Goal: Task Accomplishment & Management: Complete application form

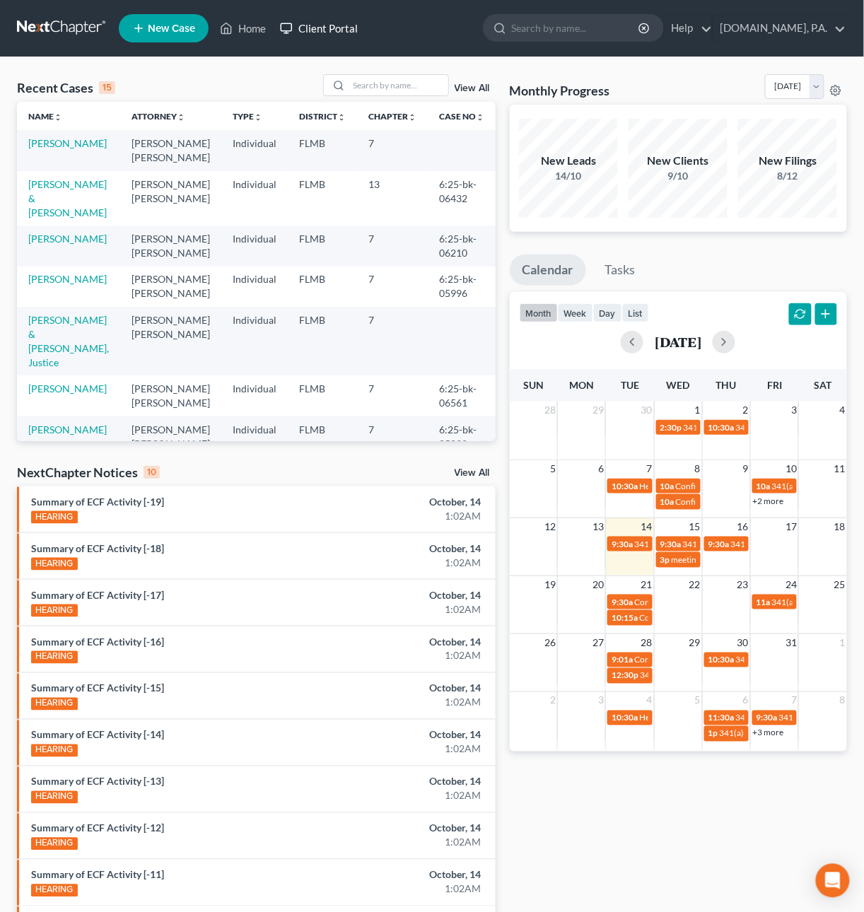
click at [339, 25] on link "Client Portal" at bounding box center [319, 28] width 92 height 25
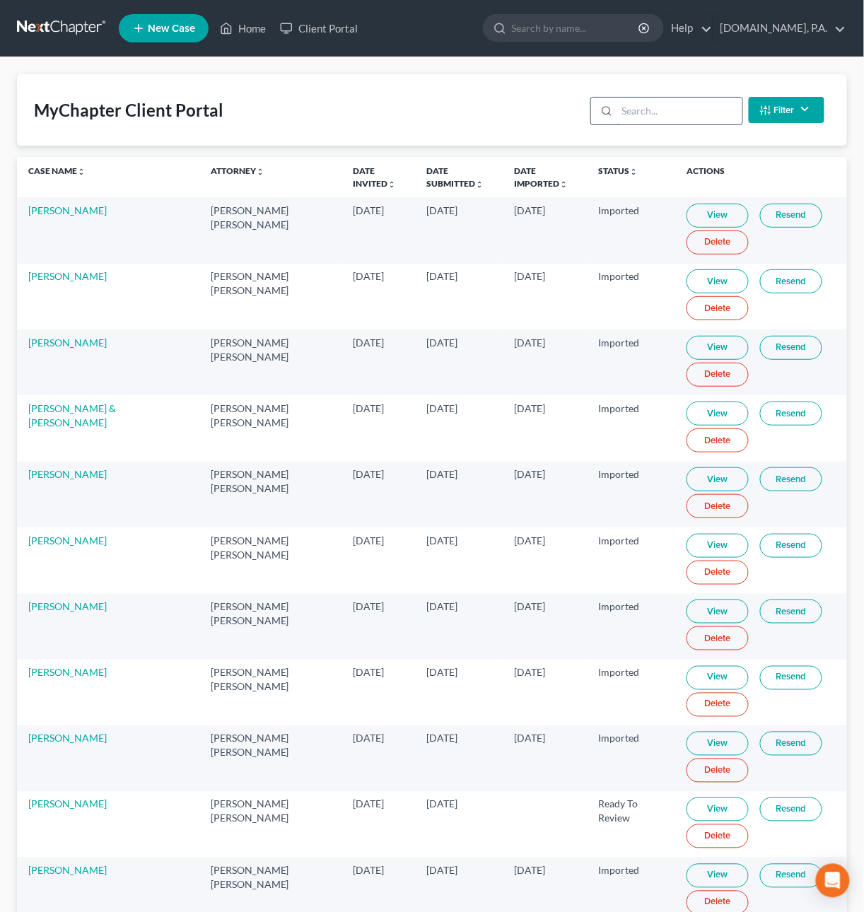
click at [651, 112] on input "search" at bounding box center [679, 111] width 125 height 27
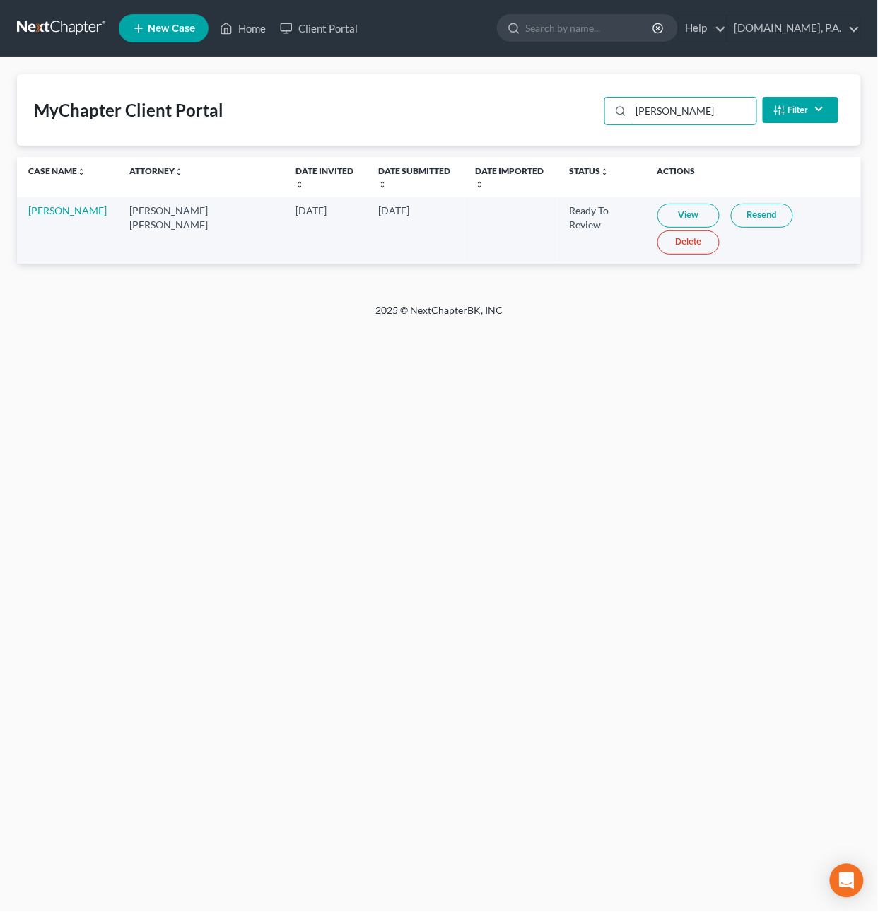
type input "[PERSON_NAME]"
click at [658, 204] on link "View" at bounding box center [689, 216] width 62 height 24
click at [69, 204] on link "[PERSON_NAME]" at bounding box center [67, 210] width 78 height 12
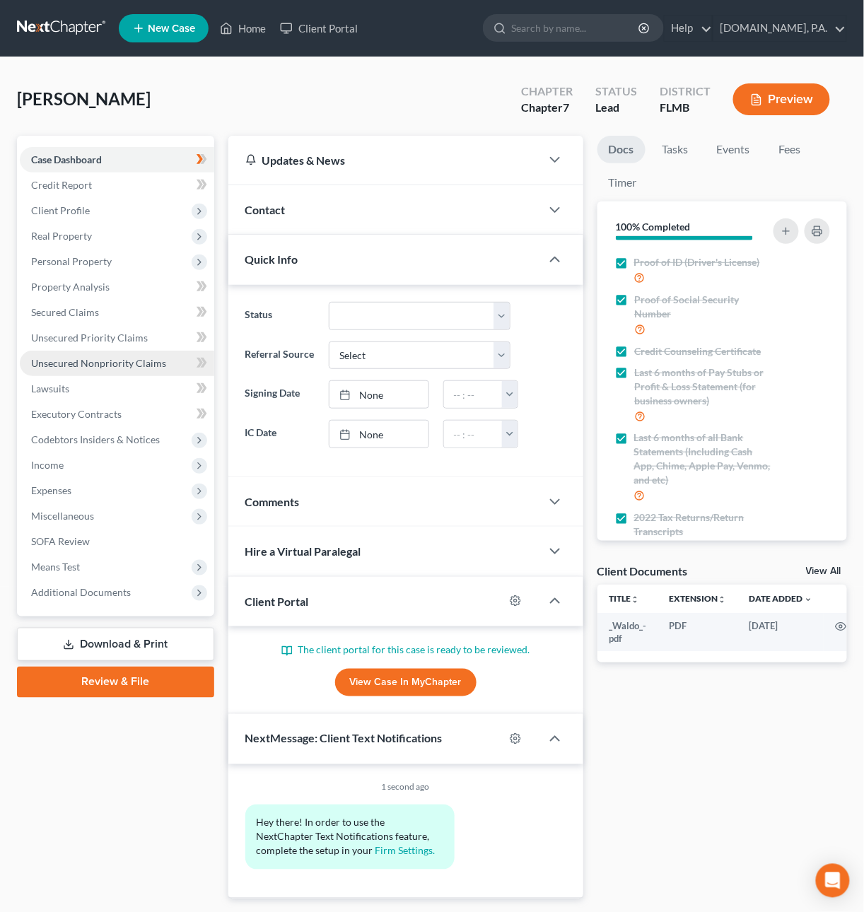
click at [91, 361] on span "Unsecured Nonpriority Claims" at bounding box center [98, 363] width 135 height 12
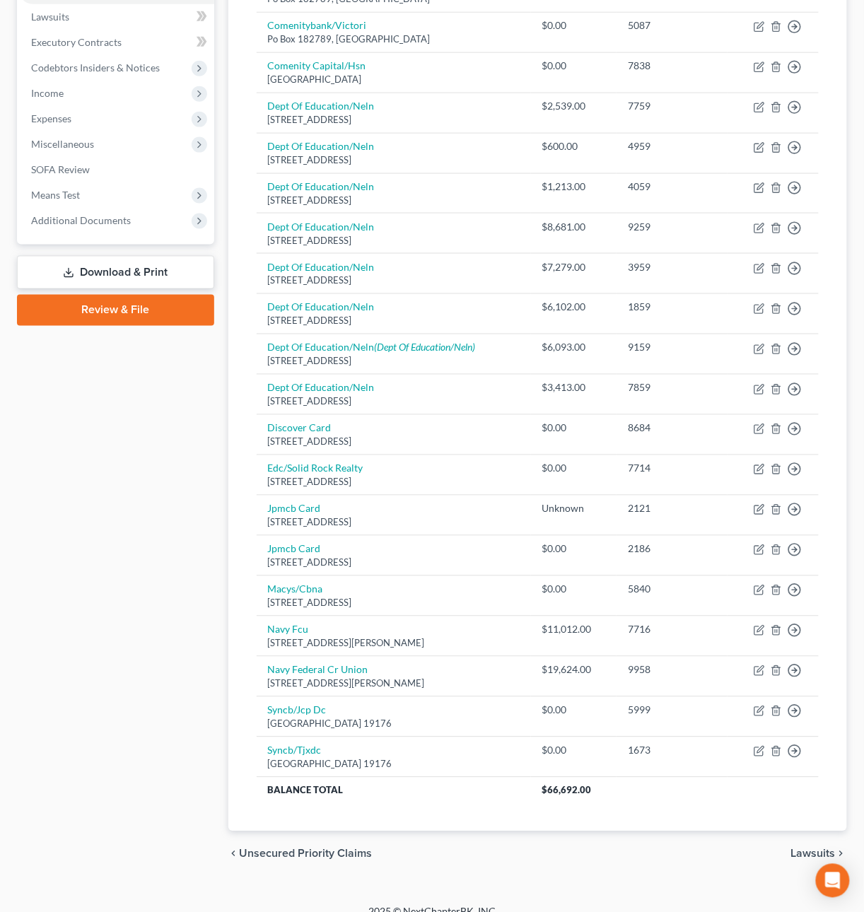
scroll to position [395, 0]
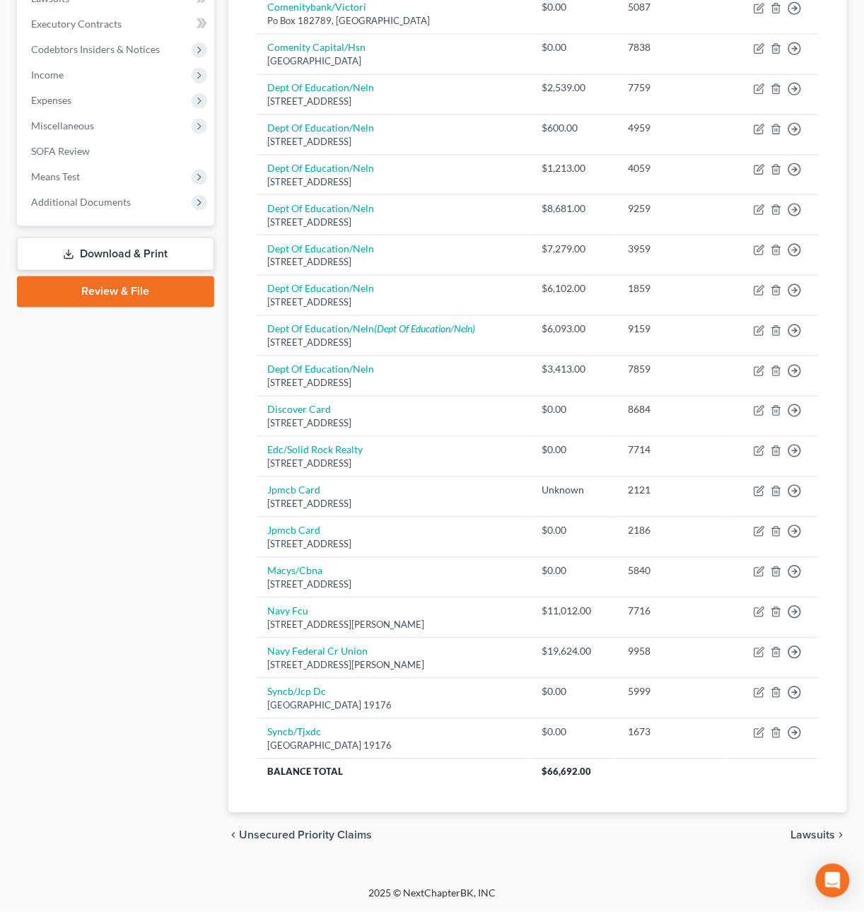
click at [134, 626] on div "Case Dashboard Payments Invoices Payments Payments Credit Report Client Profile" at bounding box center [115, 301] width 211 height 1113
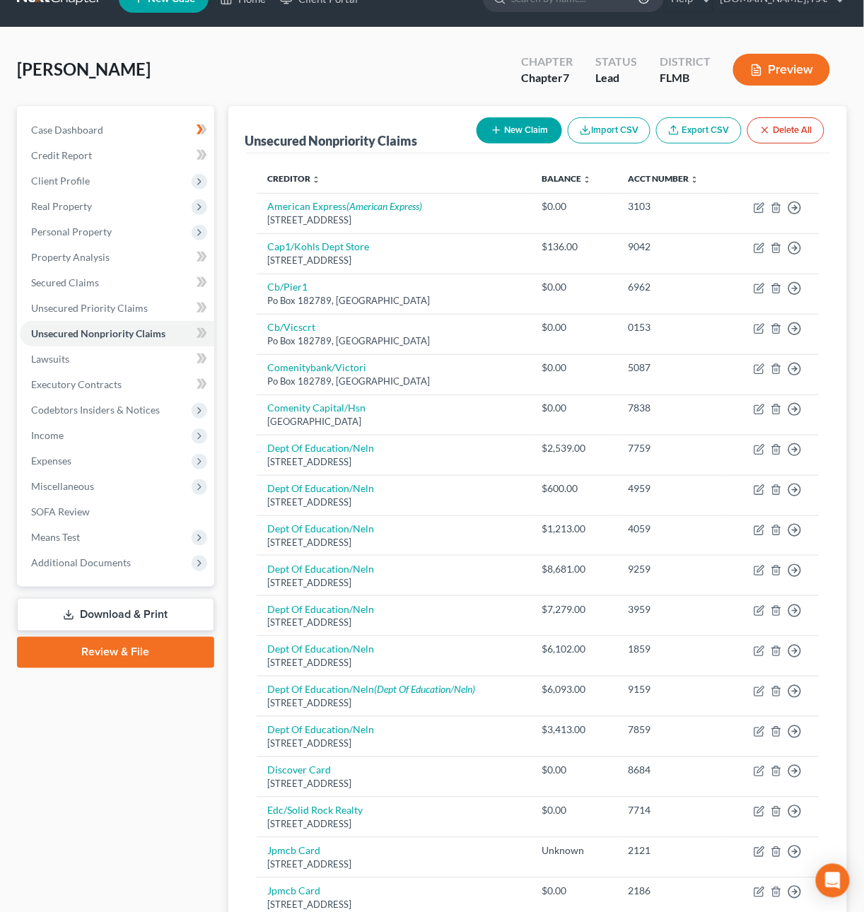
scroll to position [0, 0]
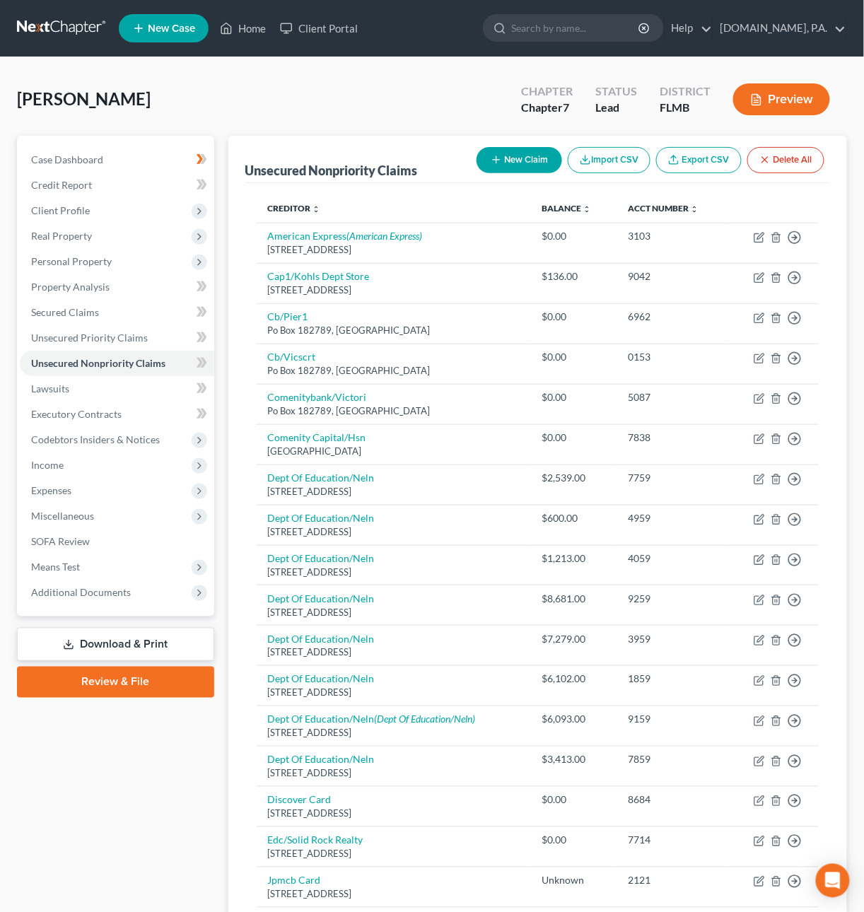
click at [504, 158] on button "New Claim" at bounding box center [520, 160] width 86 height 26
select select "0"
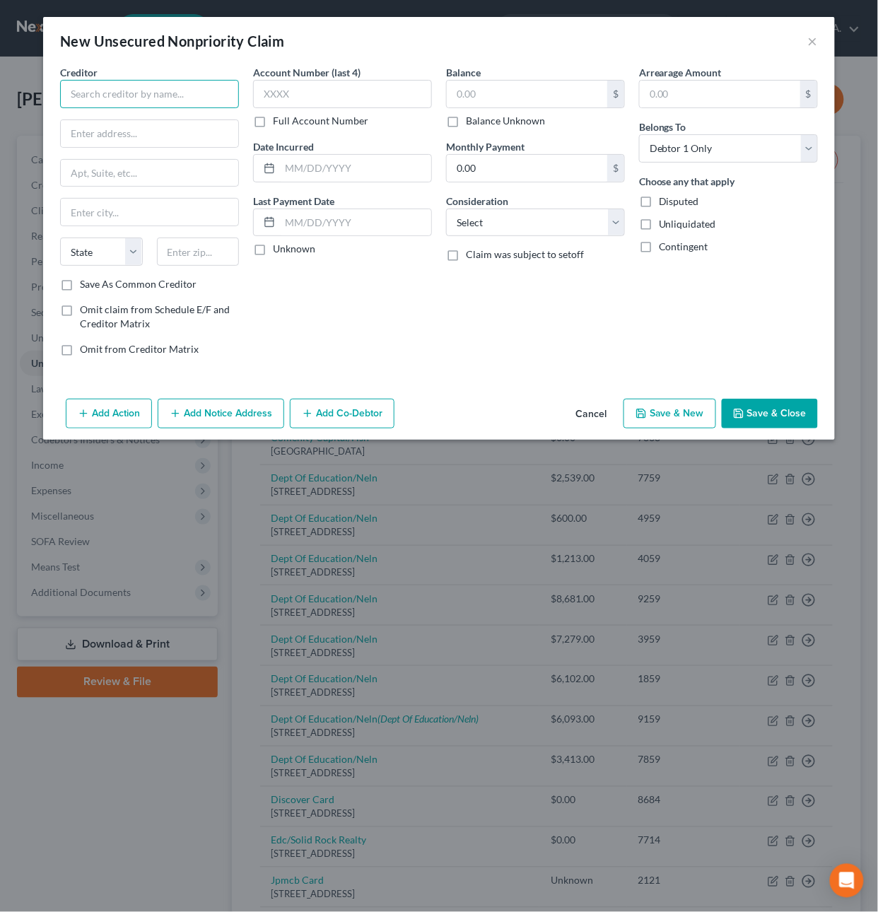
click at [163, 102] on input "text" at bounding box center [149, 94] width 179 height 28
type input "Klarna"
click at [285, 88] on input "text" at bounding box center [342, 94] width 179 height 28
type input "6653"
click at [462, 219] on select "Select Cable / Satellite Services Collection Agency Credit Card Debt Debt Couns…" at bounding box center [535, 223] width 179 height 28
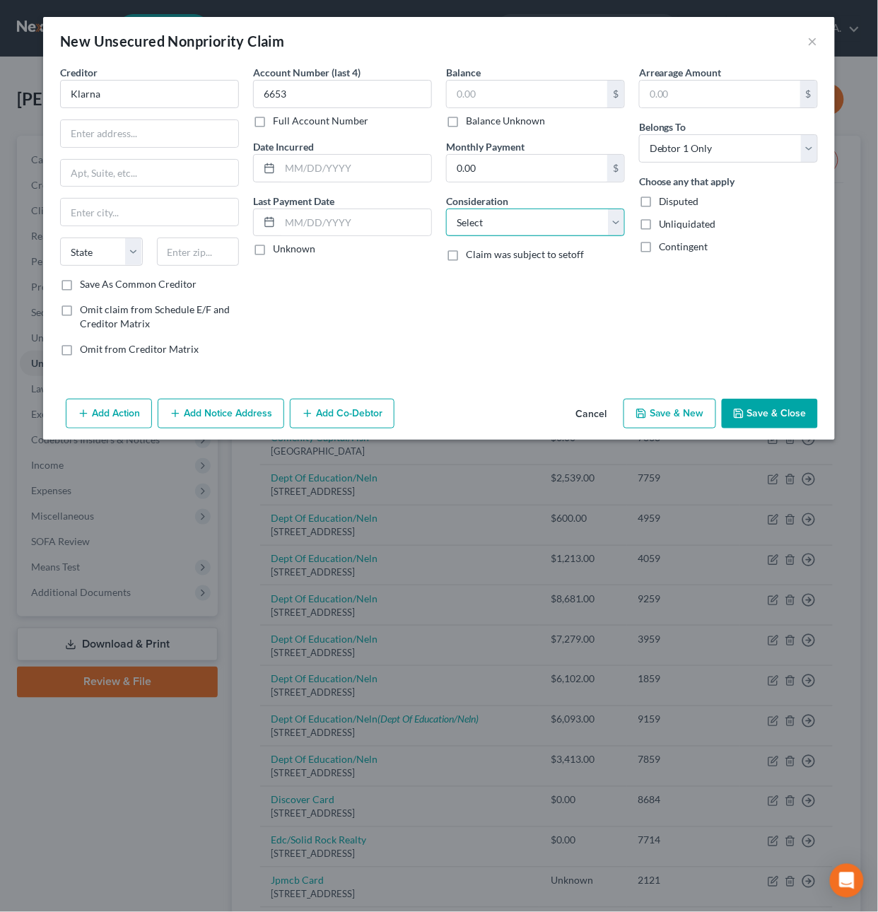
select select "2"
click at [446, 209] on select "Select Cable / Satellite Services Collection Agency Credit Card Debt Debt Couns…" at bounding box center [535, 223] width 179 height 28
click at [470, 95] on input "text" at bounding box center [527, 94] width 160 height 27
click at [120, 97] on input "Klarna" at bounding box center [149, 94] width 179 height 28
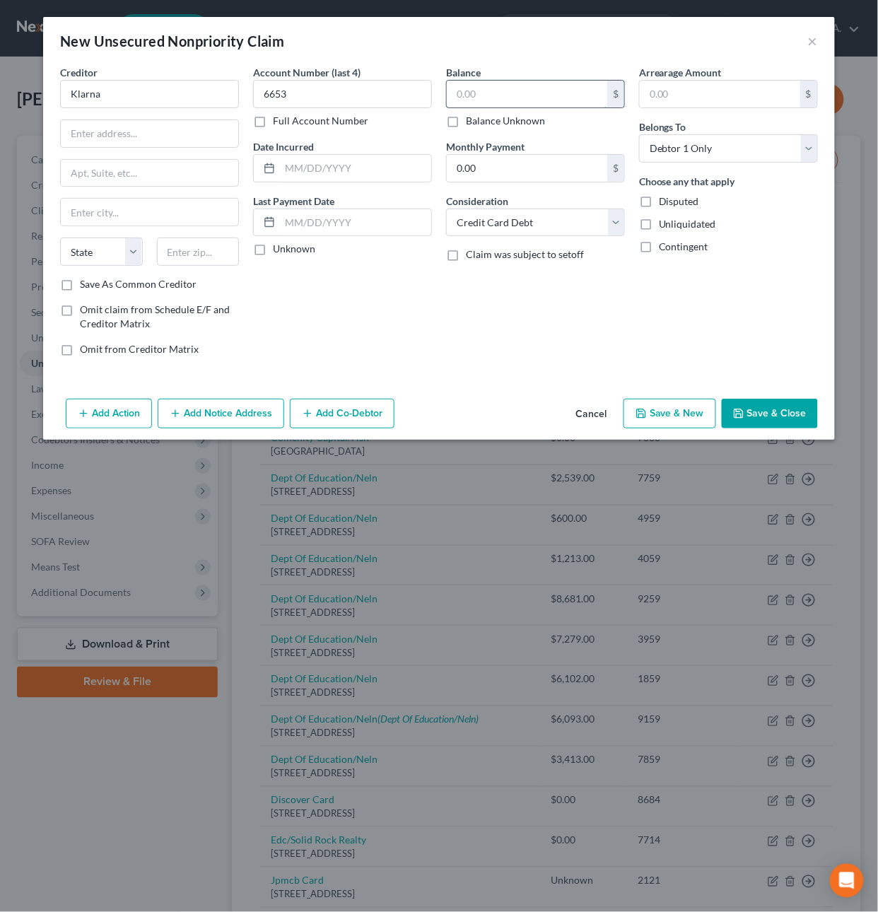
click at [477, 95] on input "text" at bounding box center [527, 94] width 160 height 27
type input "373.62"
click at [126, 90] on input "Klarna" at bounding box center [149, 94] width 179 height 28
type input "Klarna"
click at [124, 132] on div "[STREET_ADDRESS]" at bounding box center [144, 132] width 147 height 12
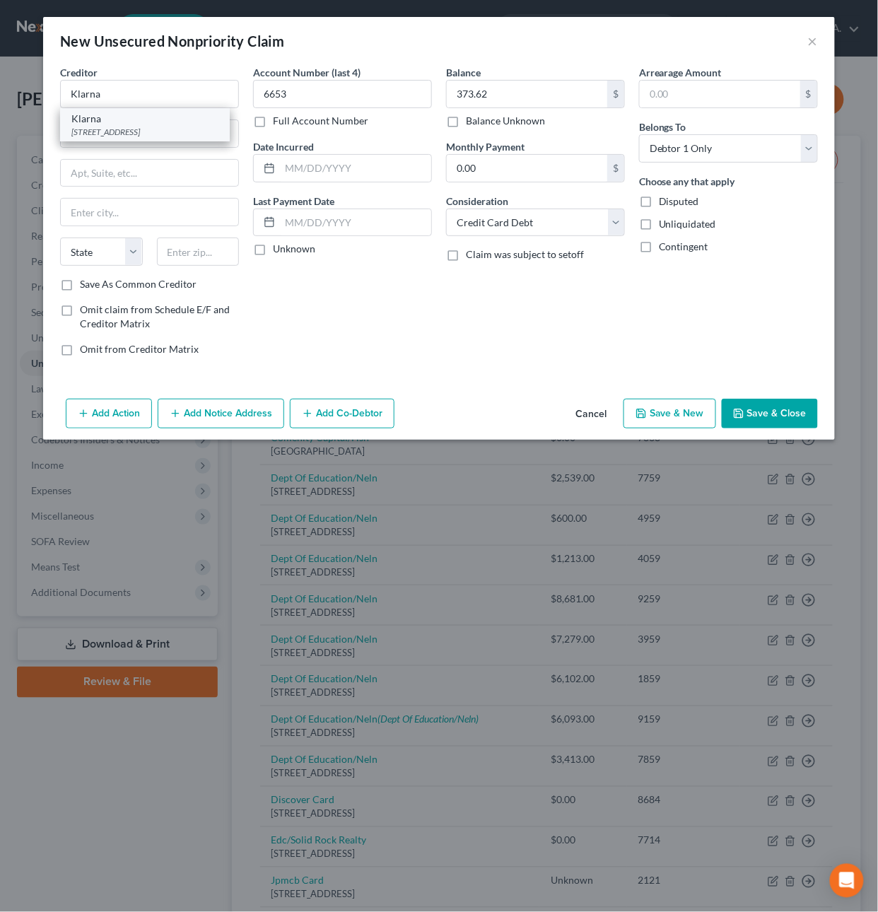
type input "[STREET_ADDRESS]"
type input "Columbus"
select select "36"
type input "43215"
click at [752, 414] on button "Save & Close" at bounding box center [770, 414] width 96 height 30
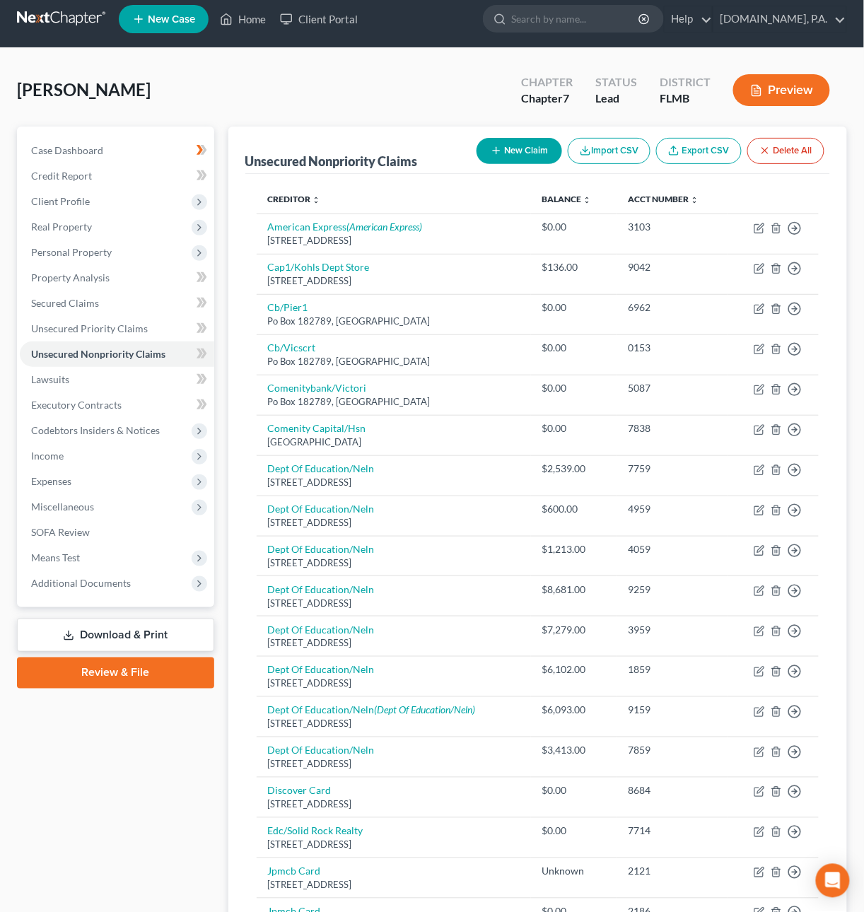
scroll to position [8, 0]
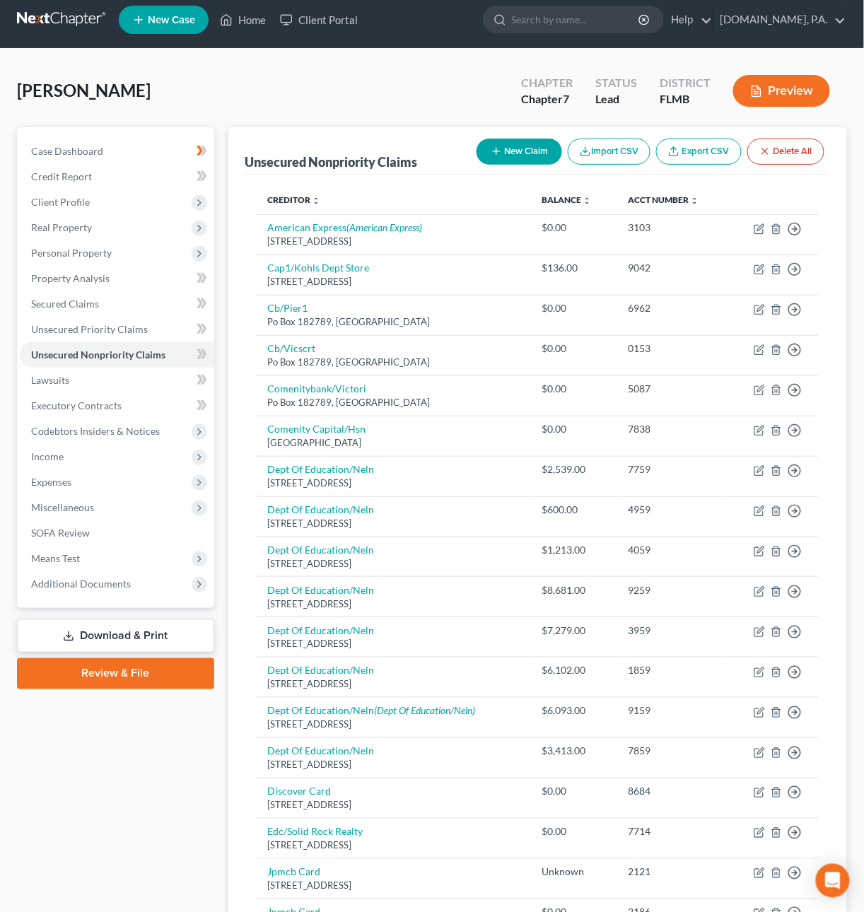
click at [515, 149] on button "New Claim" at bounding box center [520, 152] width 86 height 26
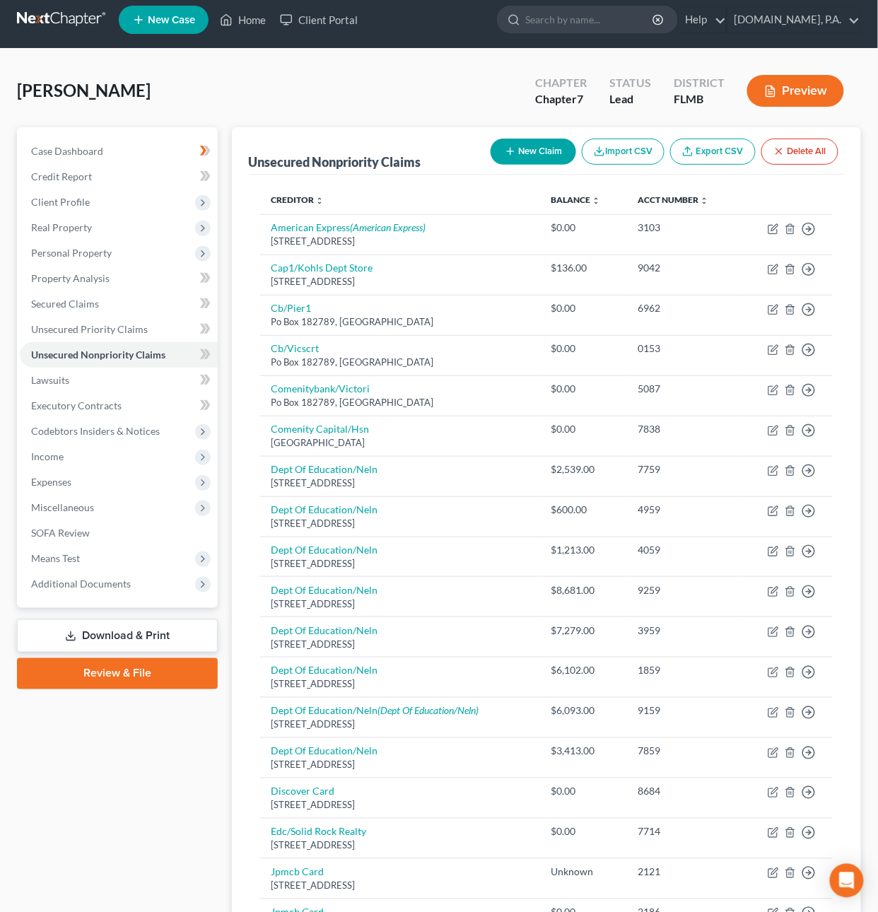
select select "0"
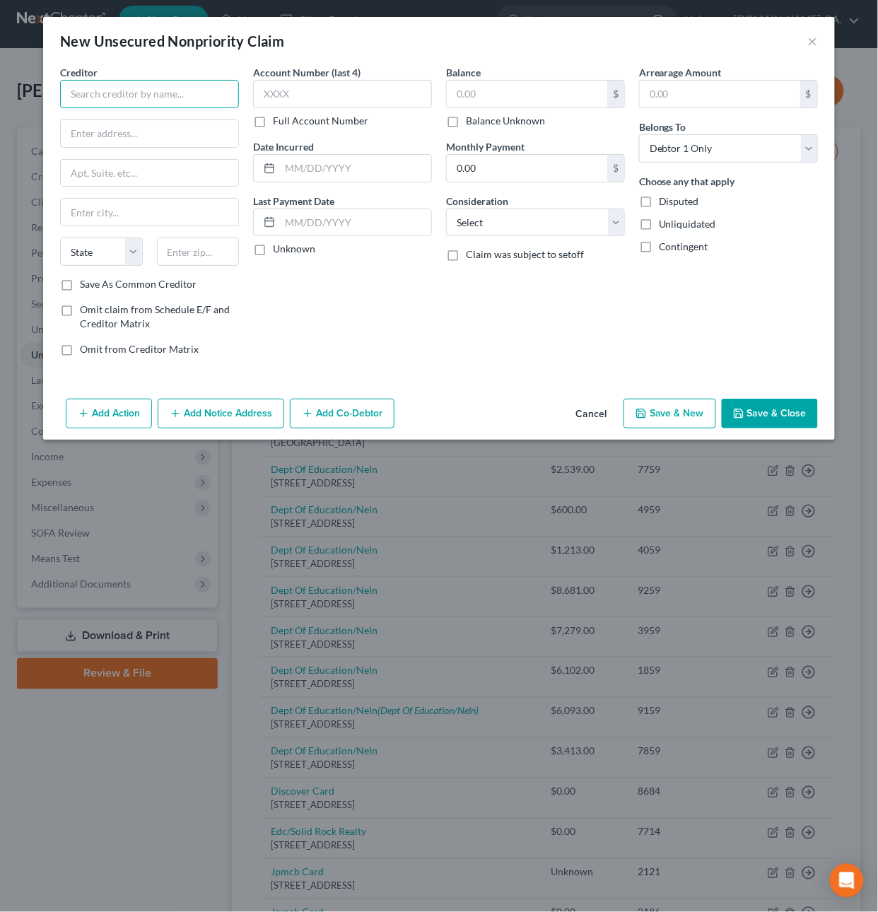
click at [86, 90] on input "text" at bounding box center [149, 94] width 179 height 28
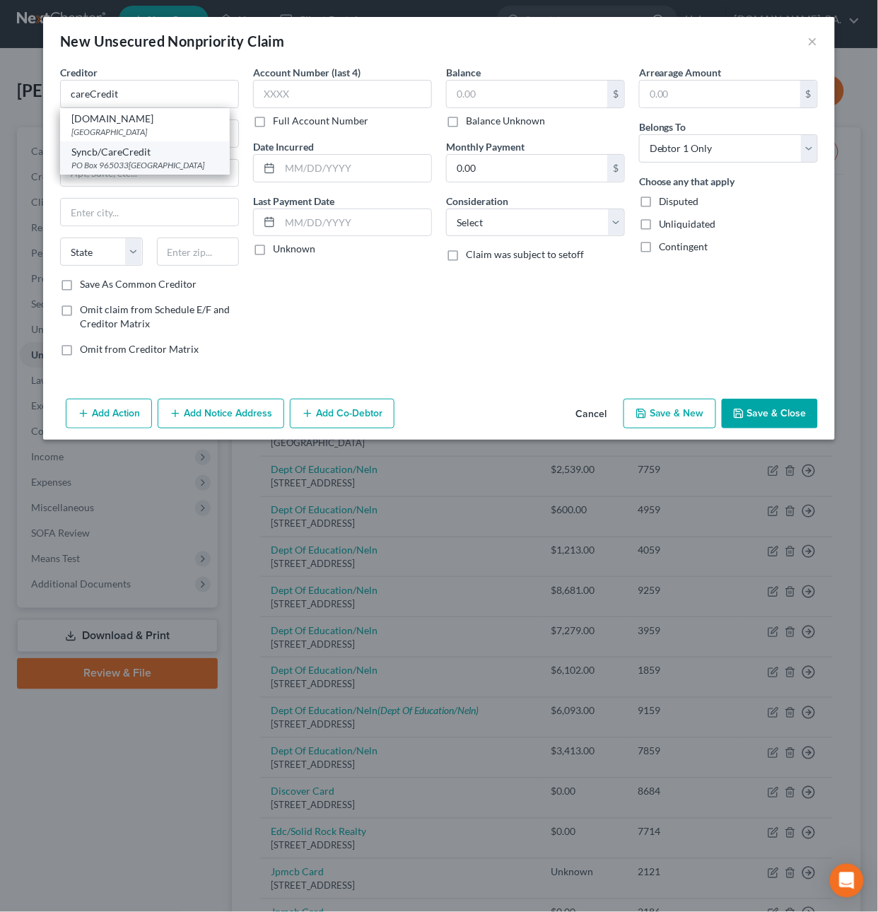
click at [110, 162] on div "PO Box 965033[GEOGRAPHIC_DATA]" at bounding box center [144, 165] width 147 height 12
type input "Syncb/CareCredit"
type input "PO Box 965033"
type input "Orlando"
select select "9"
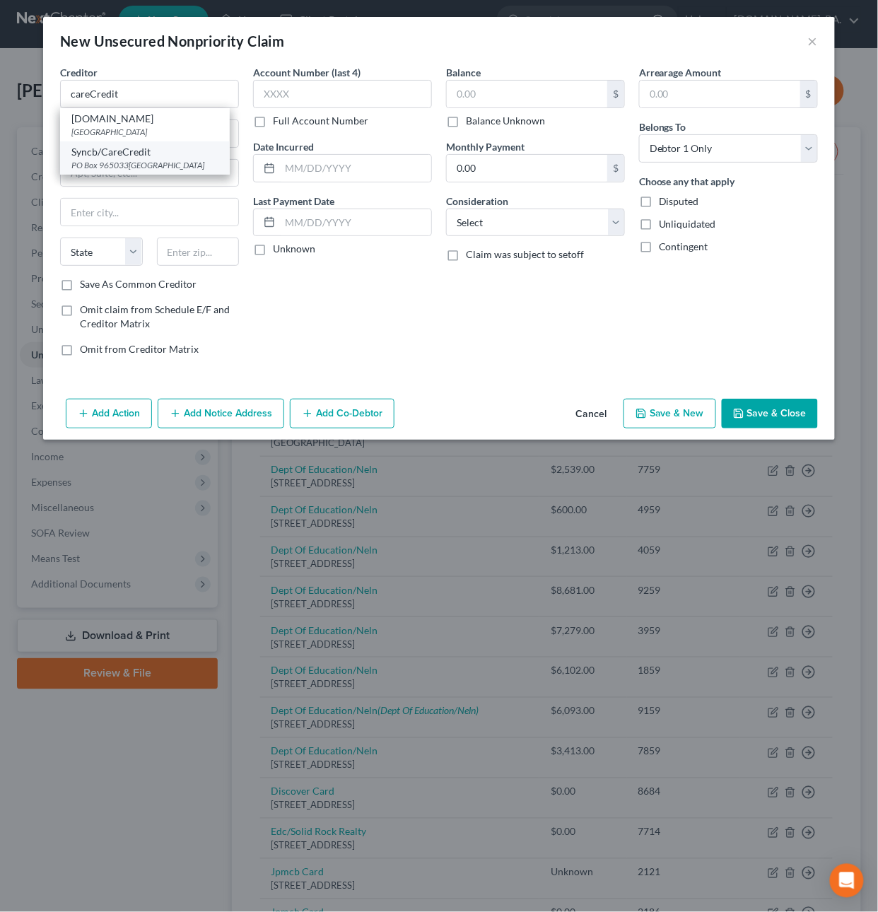
type input "32896"
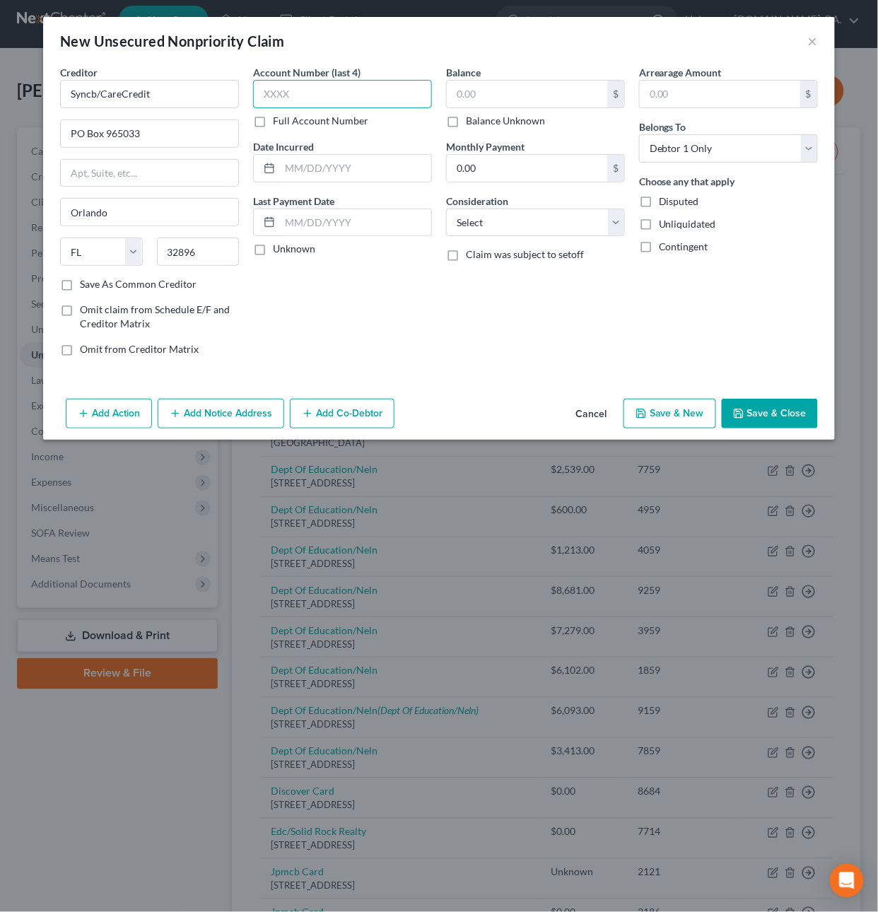
click at [375, 97] on input "text" at bounding box center [342, 94] width 179 height 28
type input "0292"
click at [542, 92] on input "text" at bounding box center [527, 94] width 160 height 27
click at [530, 214] on select "Select Cable / Satellite Services Collection Agency Credit Card Debt Debt Couns…" at bounding box center [535, 223] width 179 height 28
select select "2"
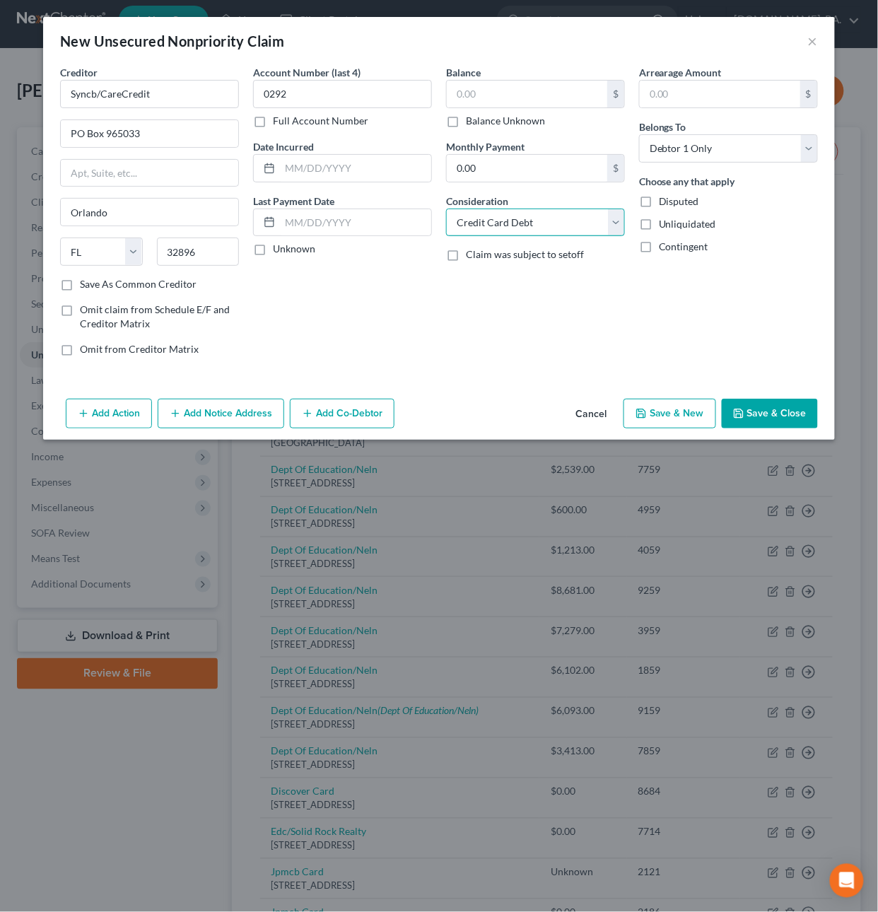
click at [446, 209] on select "Select Cable / Satellite Services Collection Agency Credit Card Debt Debt Couns…" at bounding box center [535, 223] width 179 height 28
click at [493, 95] on input "text" at bounding box center [527, 94] width 160 height 27
type input "9,000"
click at [766, 418] on button "Save & Close" at bounding box center [770, 414] width 96 height 30
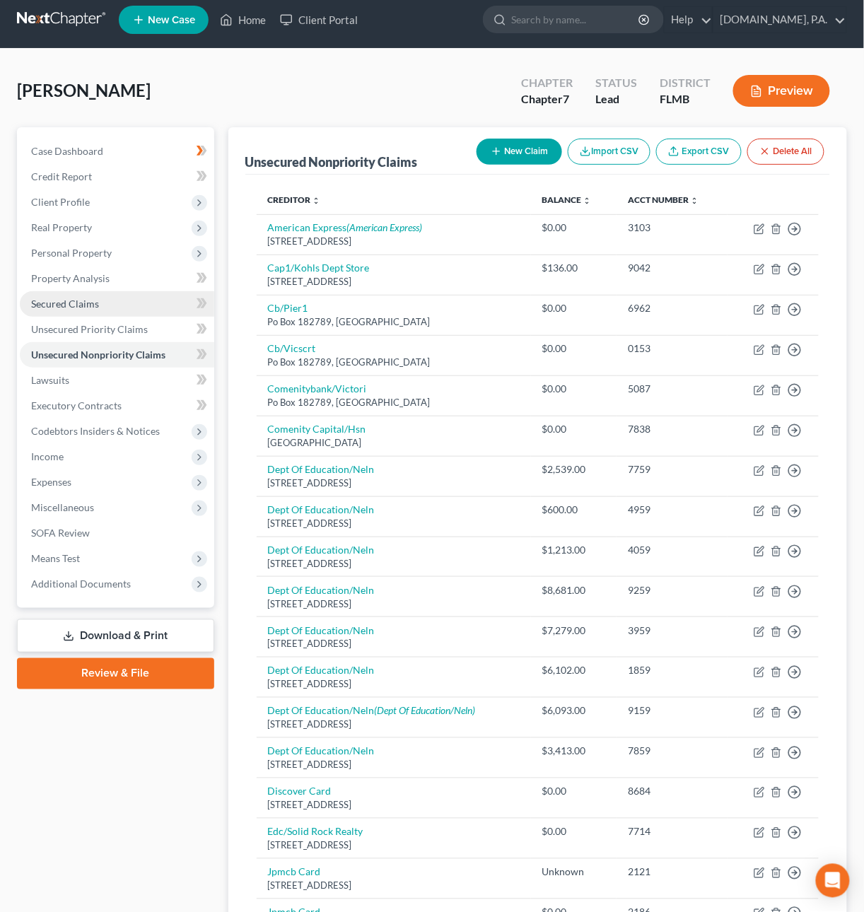
click at [93, 306] on span "Secured Claims" at bounding box center [65, 304] width 68 height 12
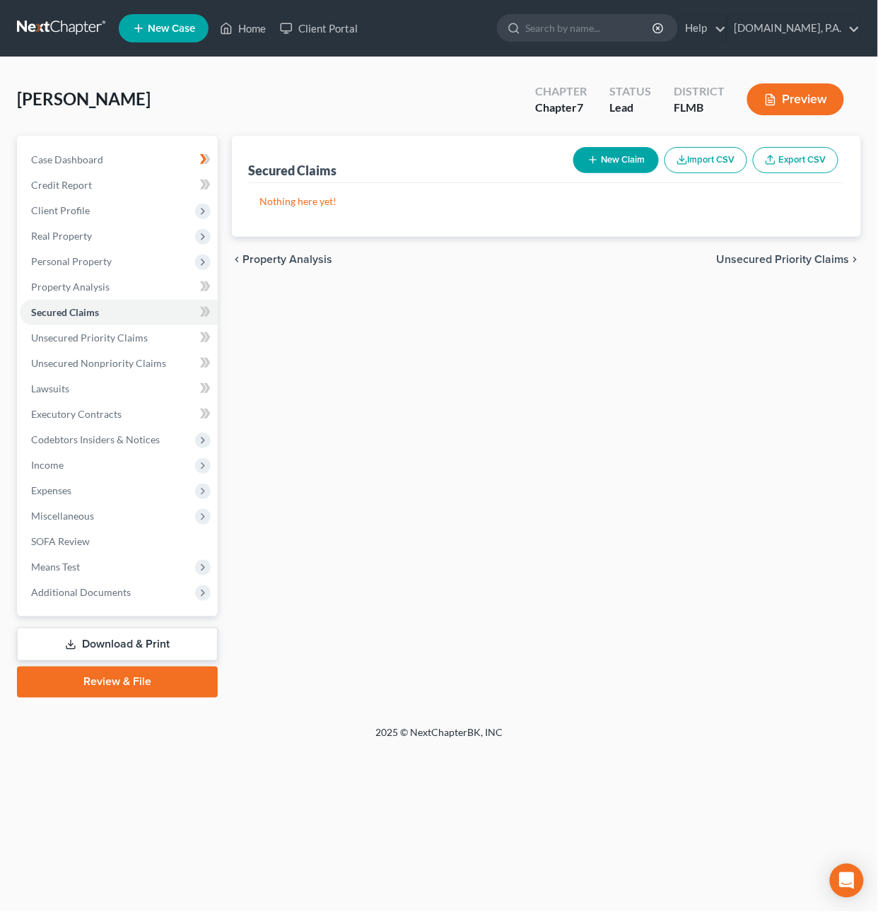
click at [42, 17] on link at bounding box center [62, 28] width 90 height 25
